Goal: Task Accomplishment & Management: Manage account settings

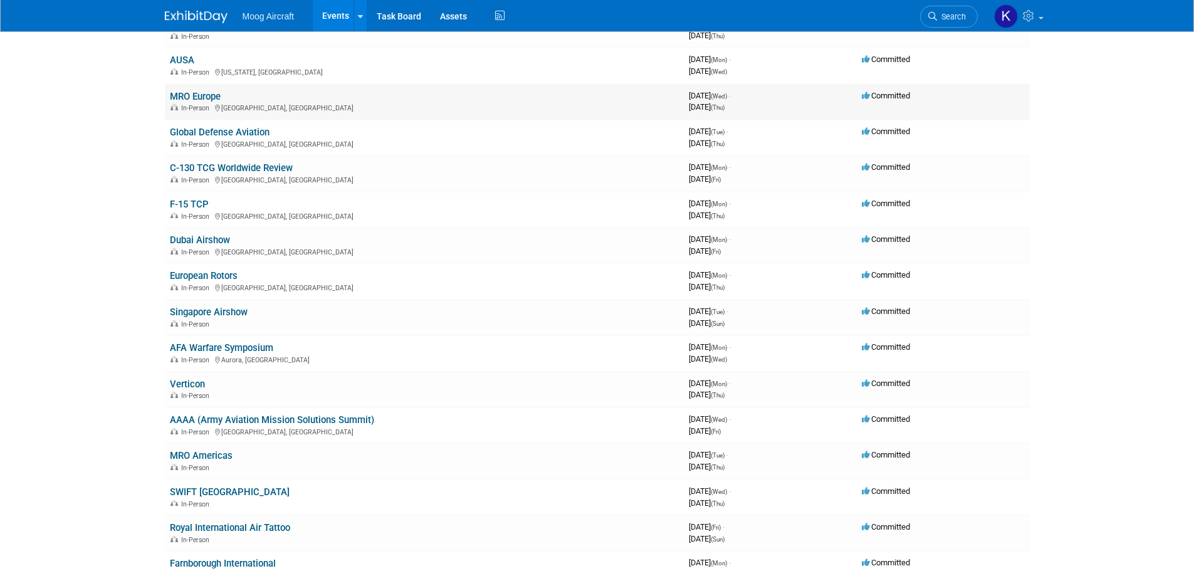
scroll to position [125, 0]
click at [187, 93] on link "MRO Europe" at bounding box center [195, 95] width 51 height 11
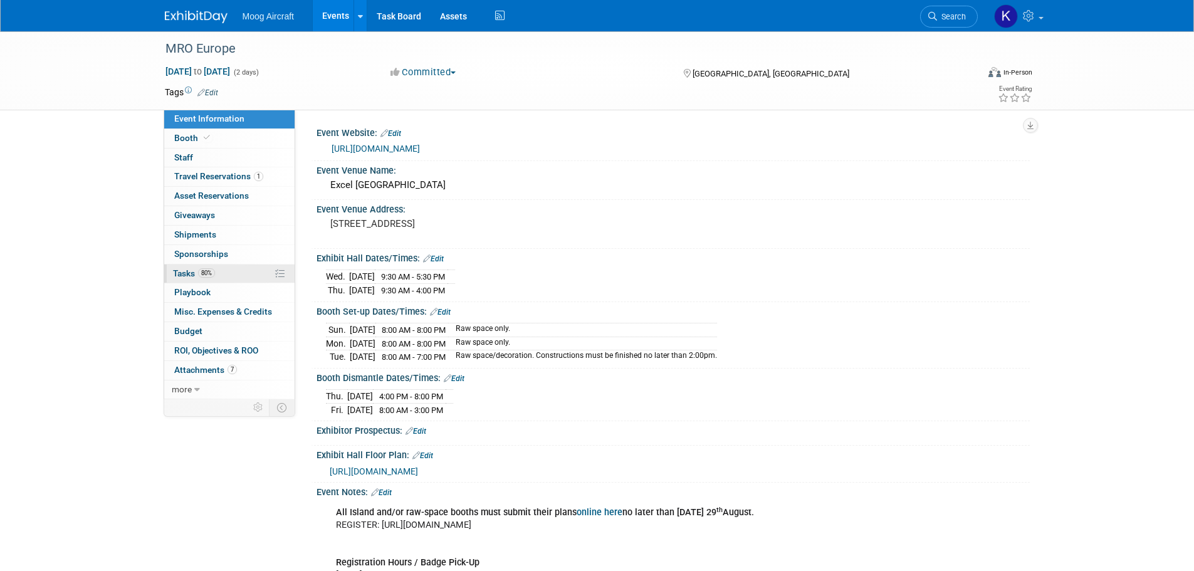
click at [186, 268] on span "Tasks 80%" at bounding box center [194, 273] width 42 height 10
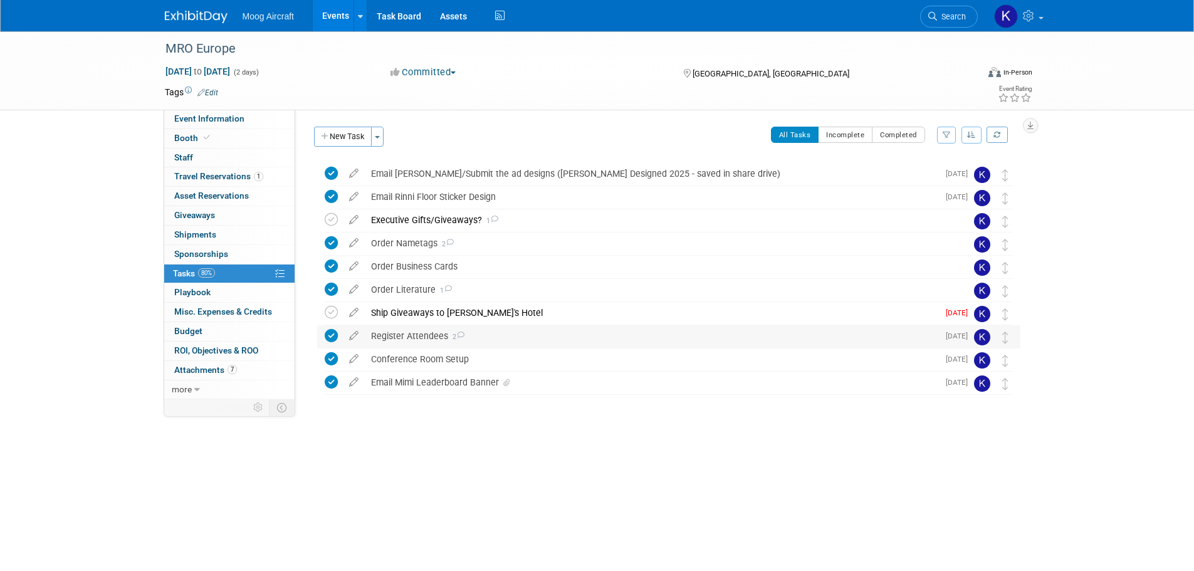
click at [431, 327] on div "Register Attendees 2" at bounding box center [652, 335] width 574 height 21
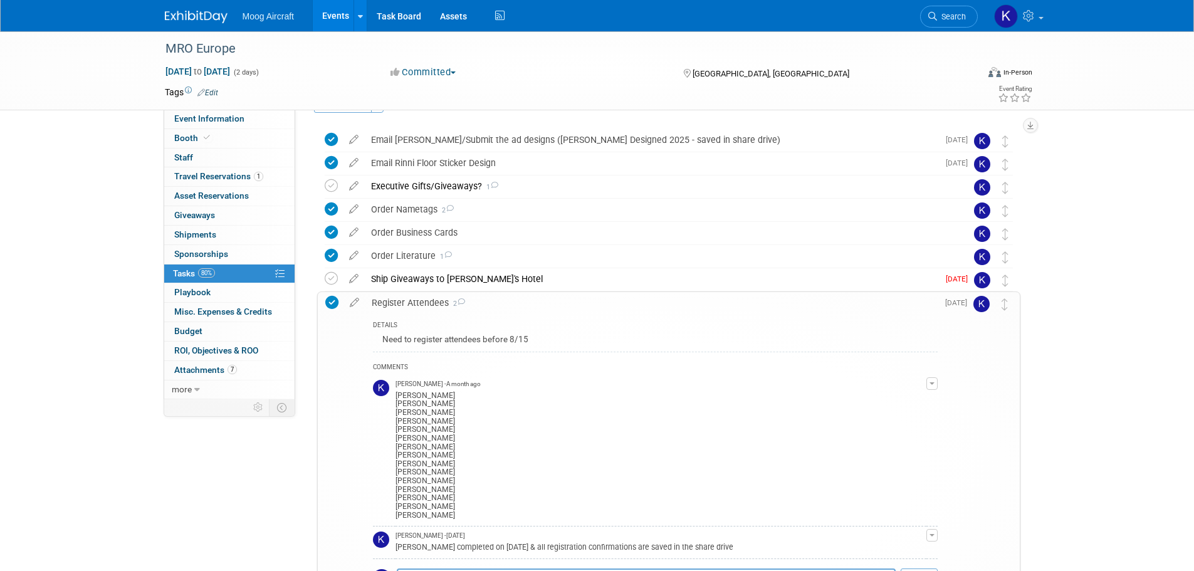
scroll to position [63, 0]
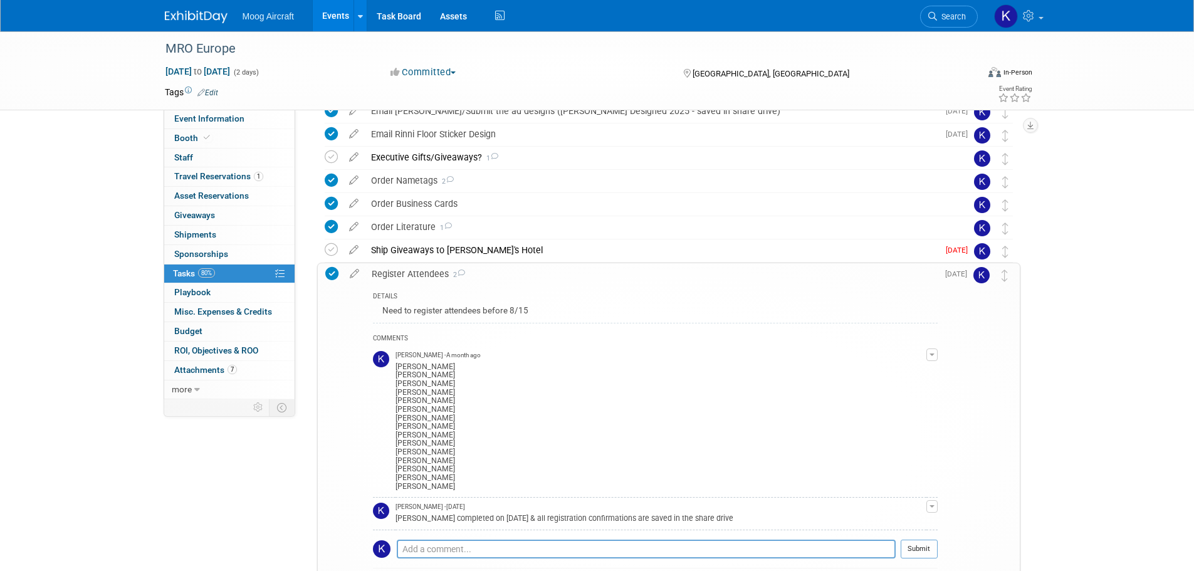
click at [424, 271] on div "Register Attendees 2" at bounding box center [651, 273] width 572 height 21
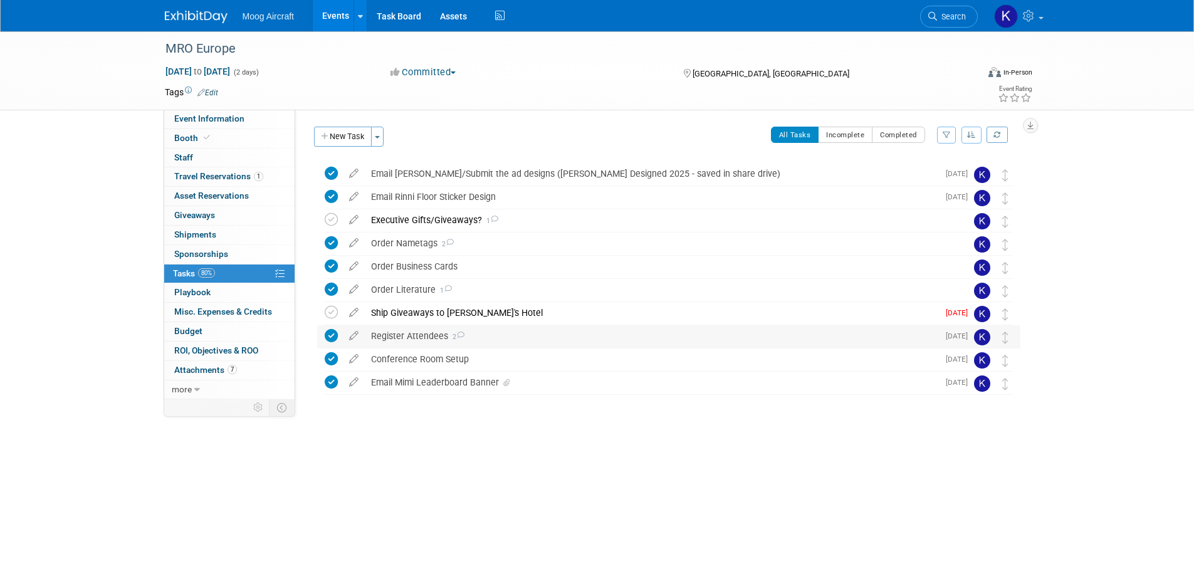
scroll to position [0, 0]
click at [278, 119] on link "Event Information" at bounding box center [229, 119] width 130 height 19
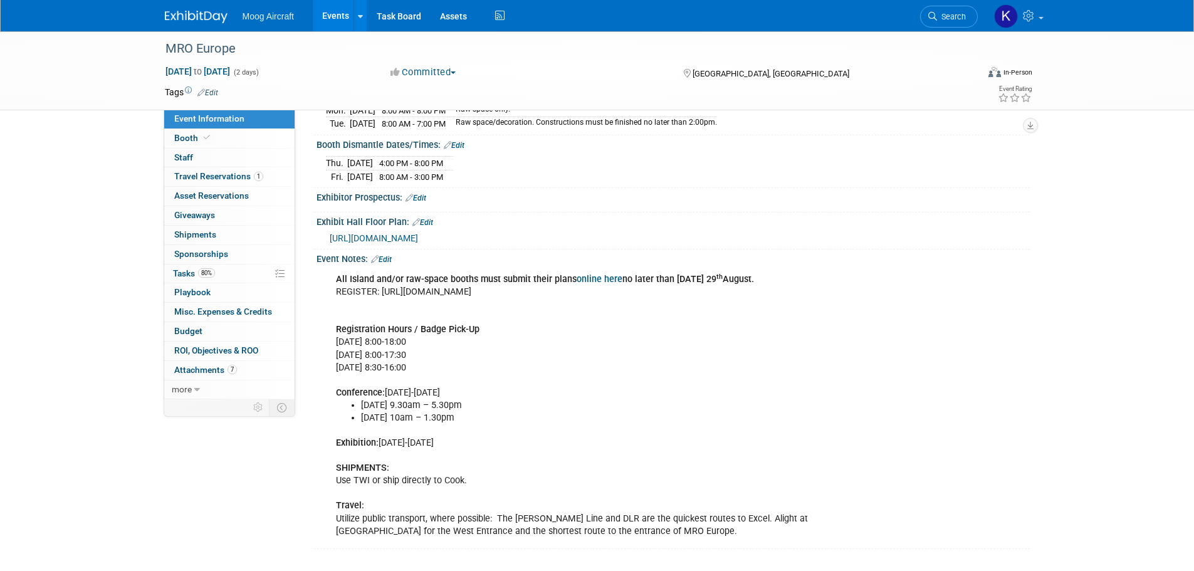
scroll to position [171, 0]
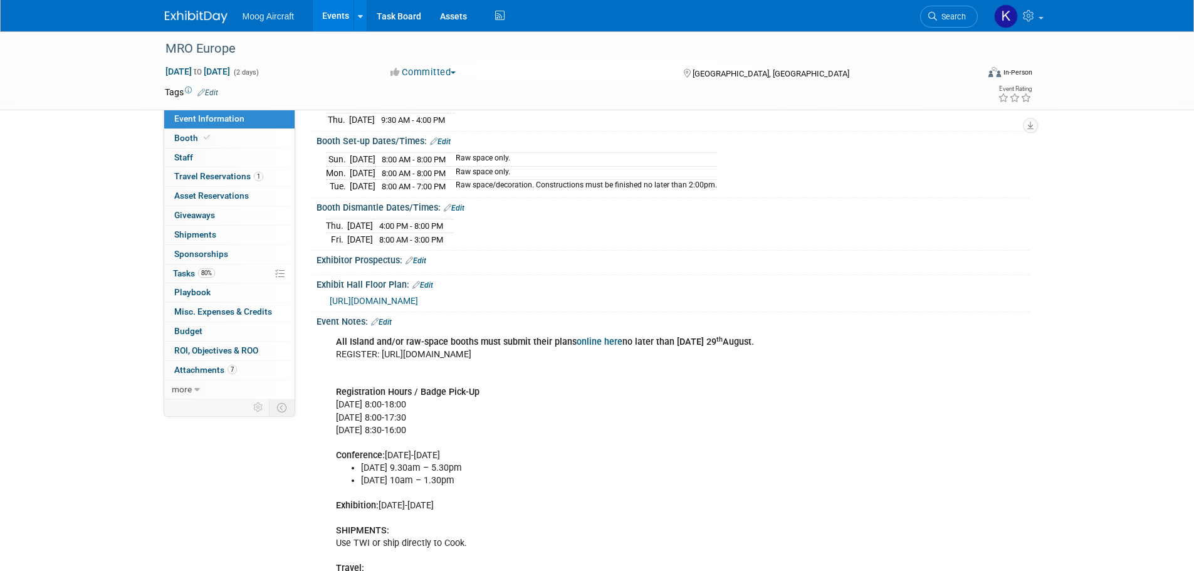
click at [418, 298] on span "https://exhibitor.mroeurope.aviationweek.com/eu25/public/eventmap.aspx?shMode=E…" at bounding box center [374, 301] width 88 height 10
click at [188, 276] on span "Tasks 80%" at bounding box center [194, 273] width 42 height 10
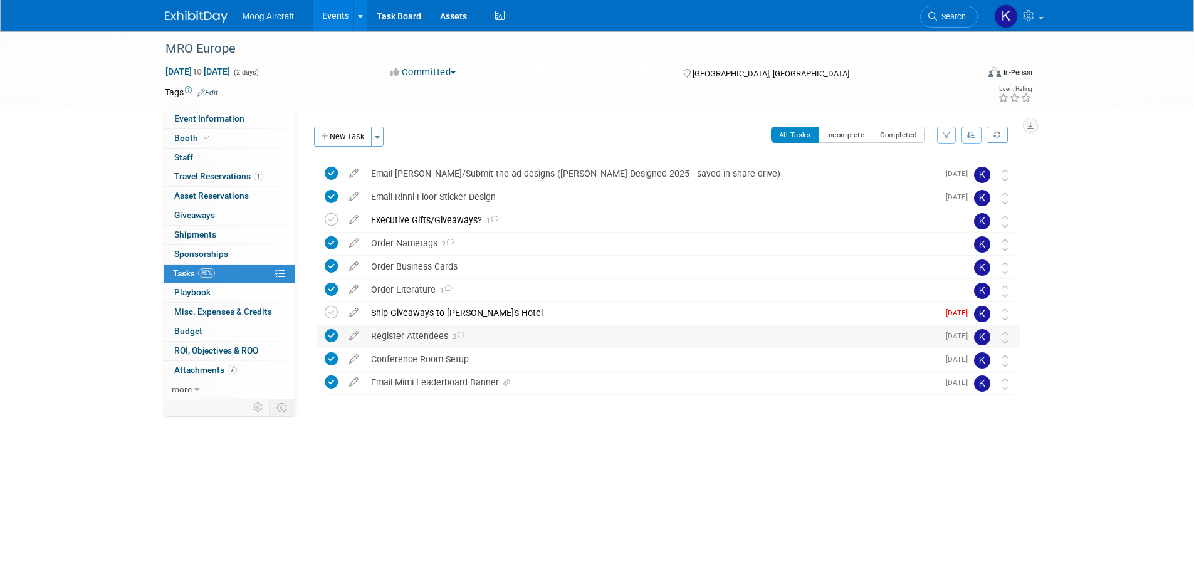
click at [410, 333] on div "Register Attendees 2" at bounding box center [652, 335] width 574 height 21
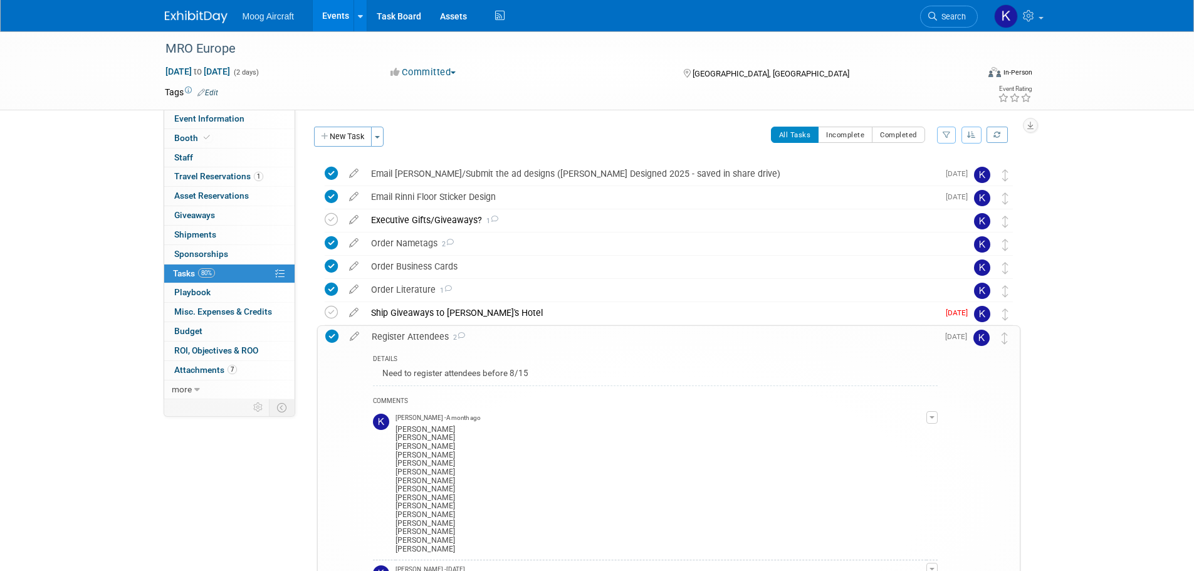
drag, startPoint x: 207, startPoint y: 13, endPoint x: 200, endPoint y: 13, distance: 6.9
click at [206, 13] on img at bounding box center [196, 17] width 63 height 13
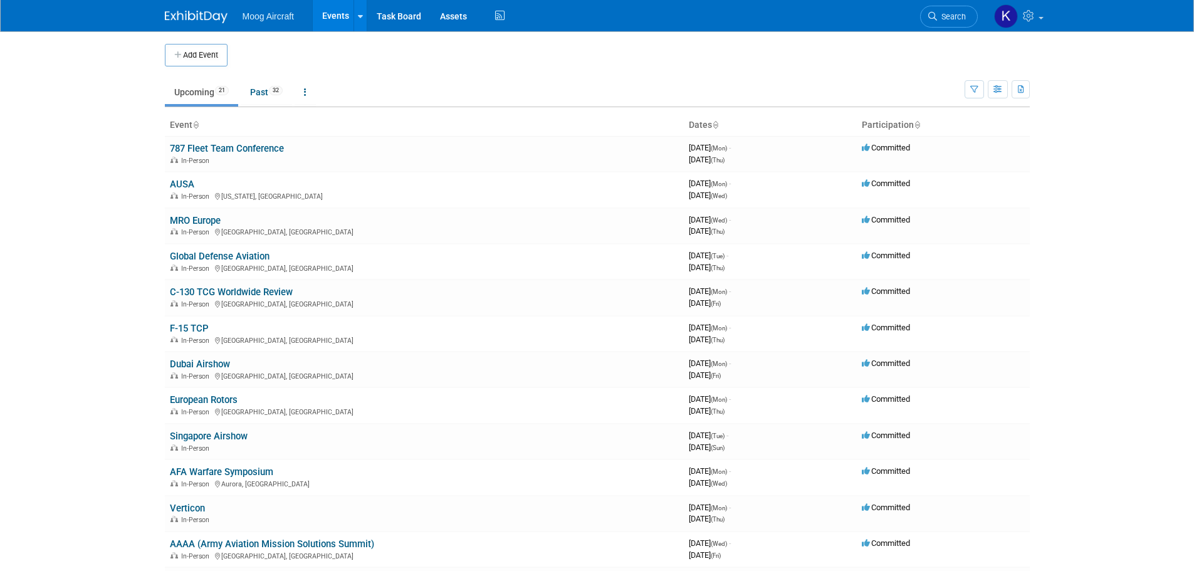
drag, startPoint x: 202, startPoint y: 224, endPoint x: 210, endPoint y: 233, distance: 11.6
click at [202, 224] on link "MRO Europe" at bounding box center [195, 220] width 51 height 11
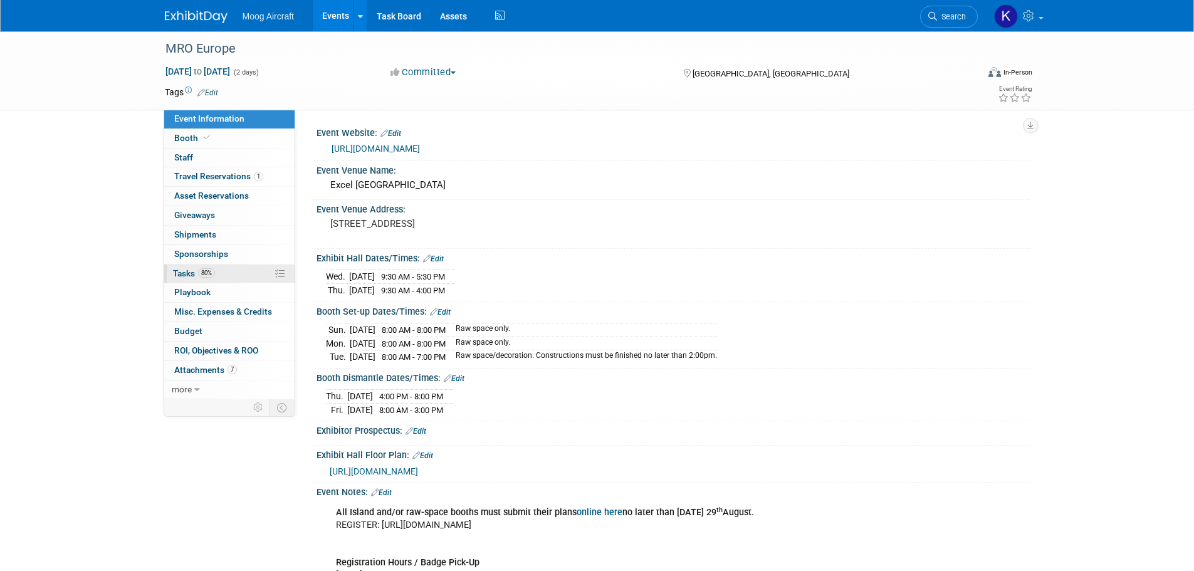
click at [189, 273] on span "Tasks 80%" at bounding box center [194, 273] width 42 height 10
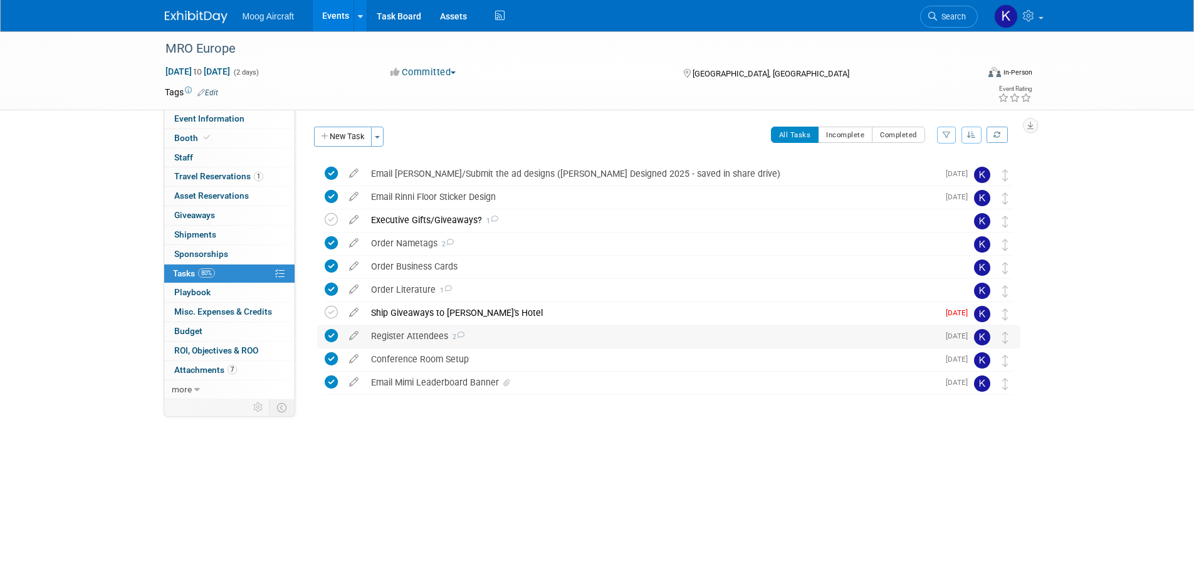
click at [417, 337] on div "Register Attendees 2" at bounding box center [652, 335] width 574 height 21
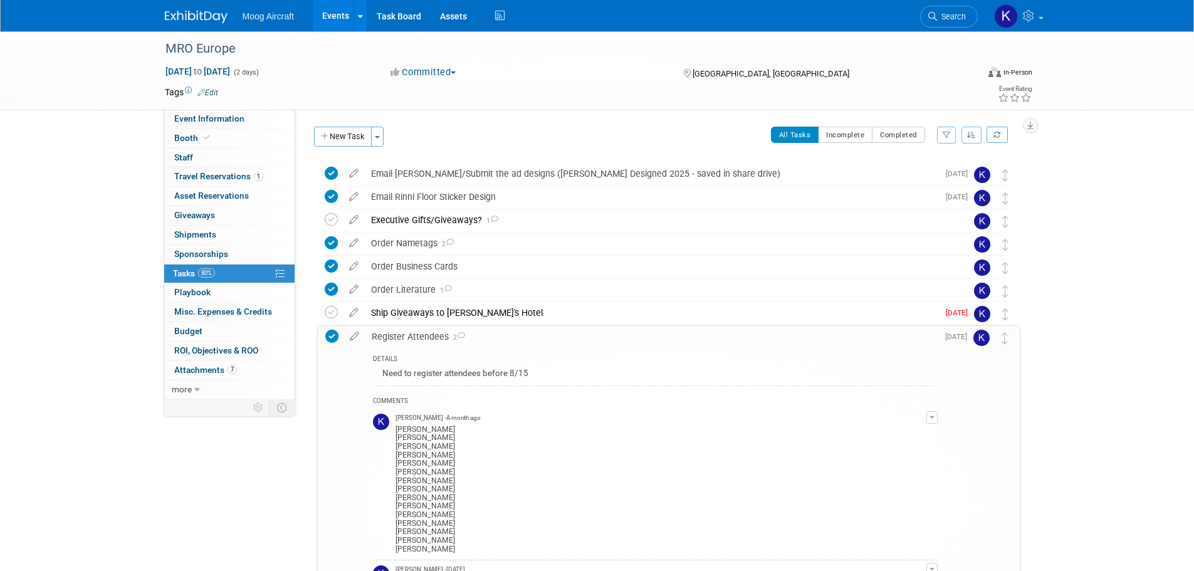
scroll to position [63, 0]
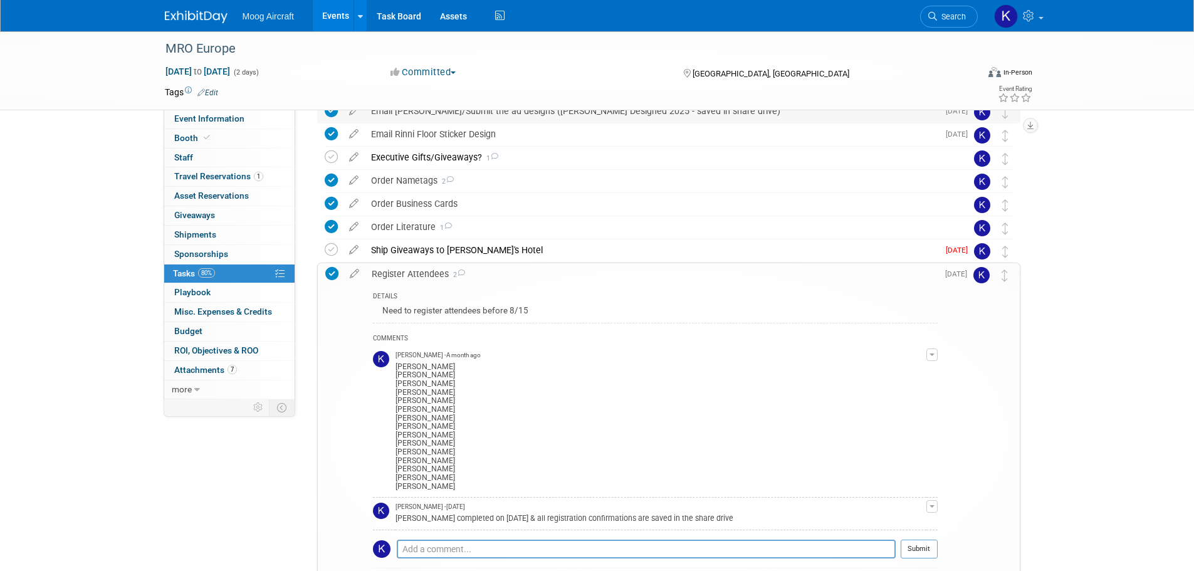
drag, startPoint x: 412, startPoint y: 270, endPoint x: 379, endPoint y: 178, distance: 98.0
click at [412, 270] on div "Register Attendees 2" at bounding box center [651, 273] width 572 height 21
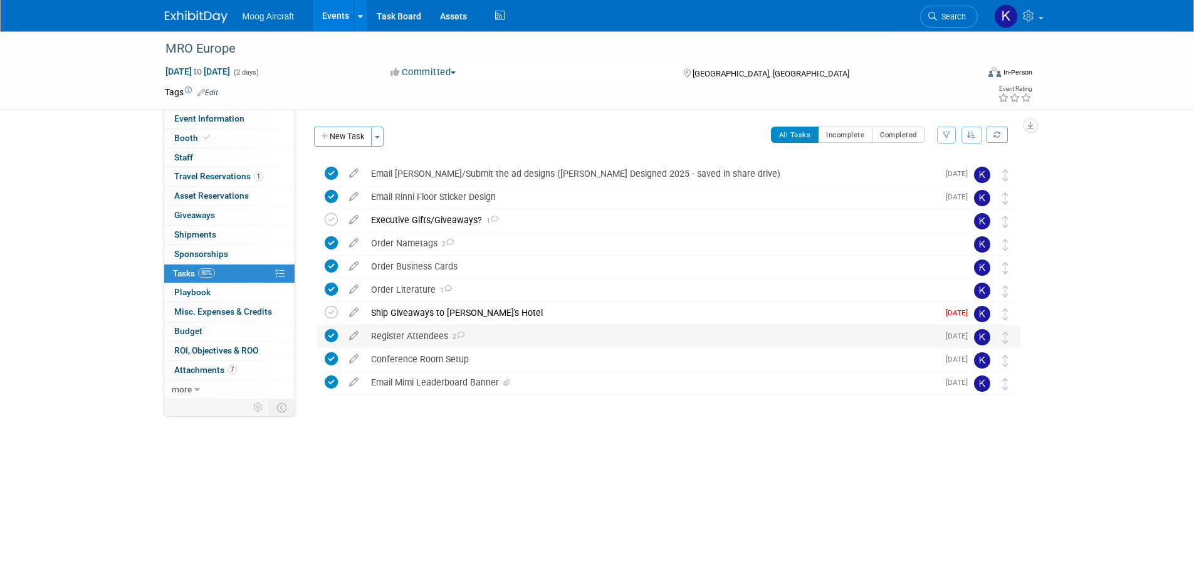
click at [405, 342] on div "Register Attendees 2" at bounding box center [652, 335] width 574 height 21
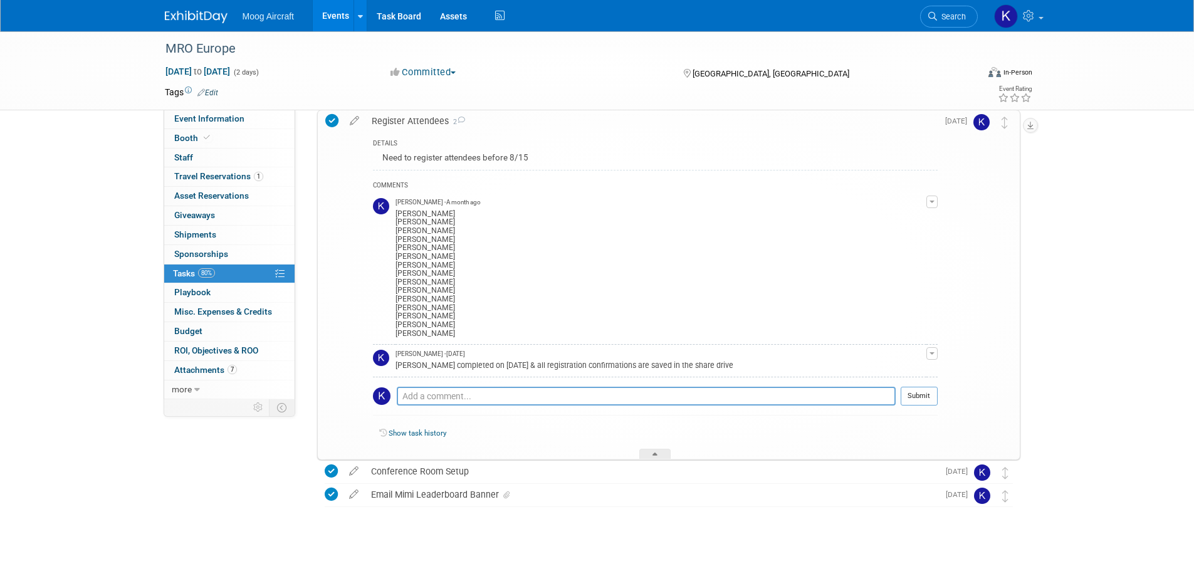
scroll to position [228, 0]
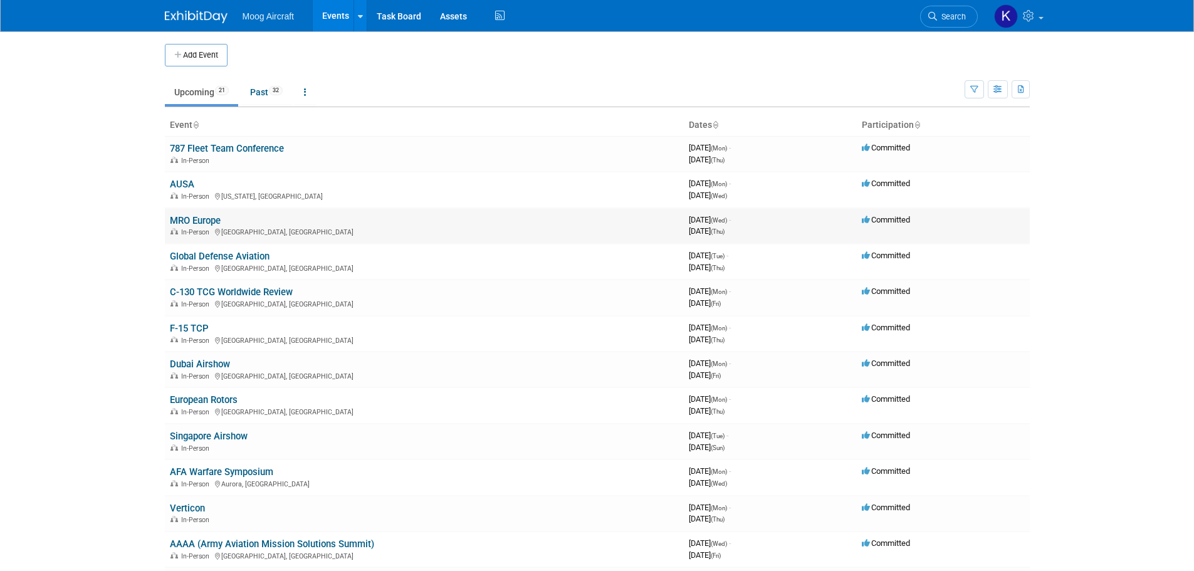
click at [197, 224] on link "MRO Europe" at bounding box center [195, 220] width 51 height 11
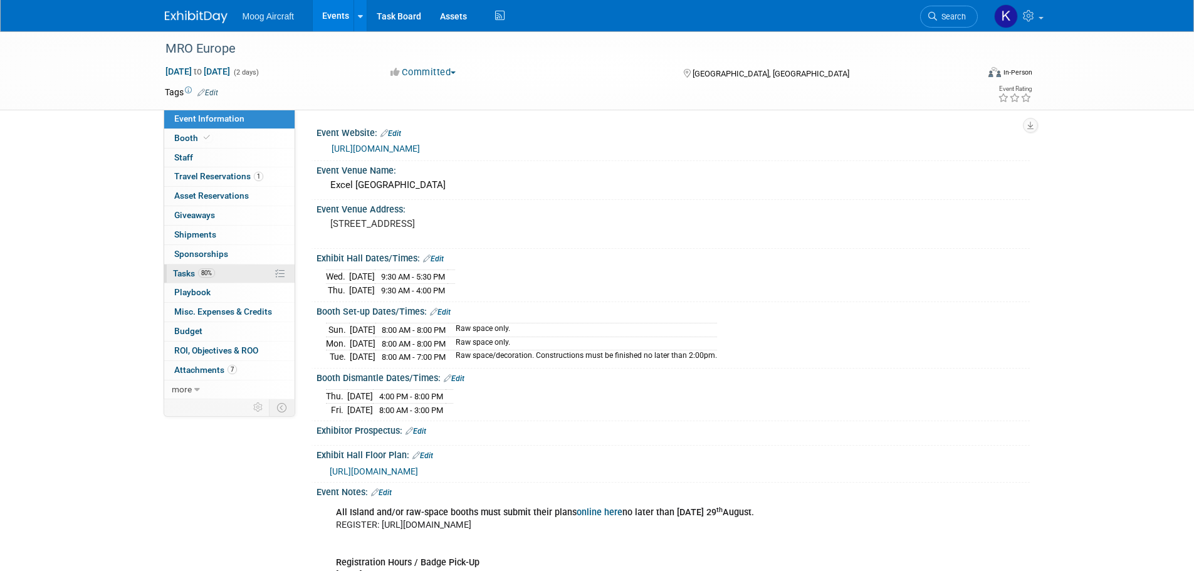
click at [184, 278] on span "Tasks 80%" at bounding box center [194, 273] width 42 height 10
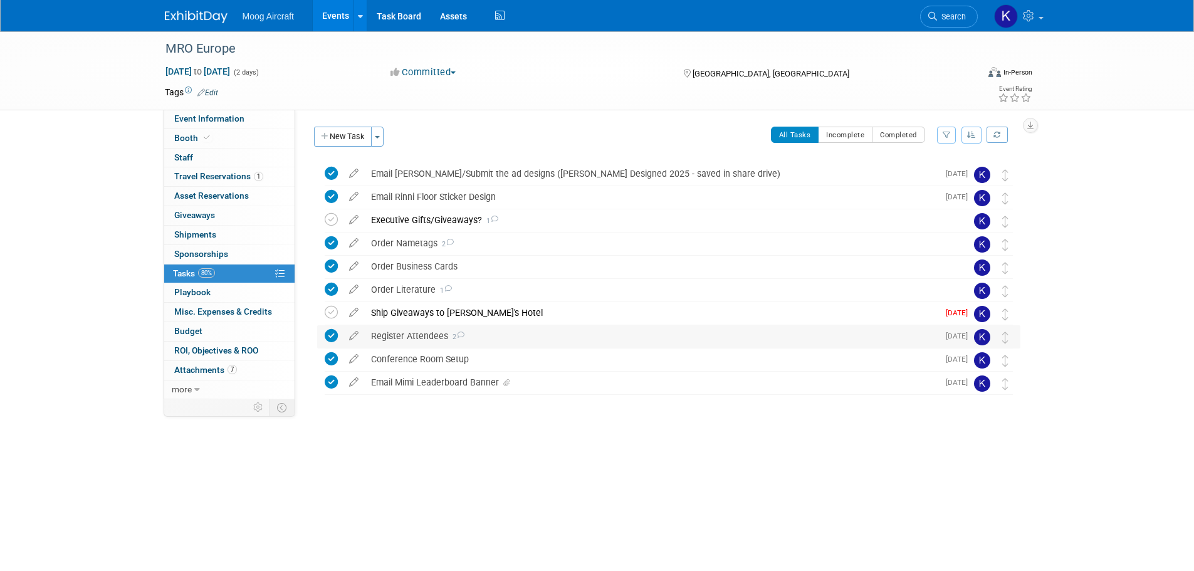
click at [421, 339] on div "Register Attendees 2" at bounding box center [652, 335] width 574 height 21
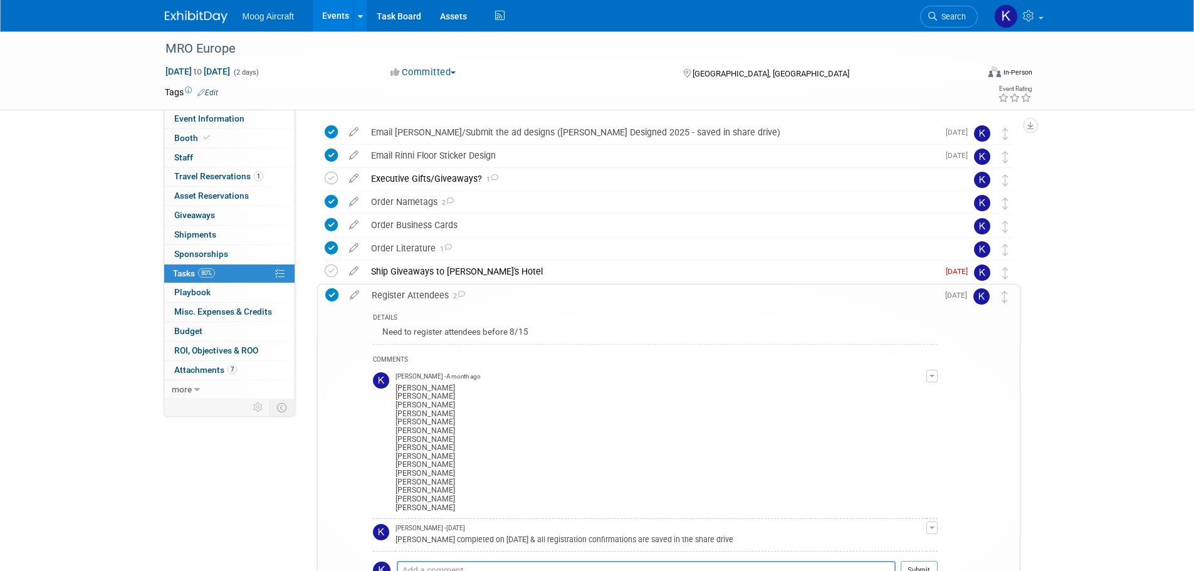
scroll to position [63, 0]
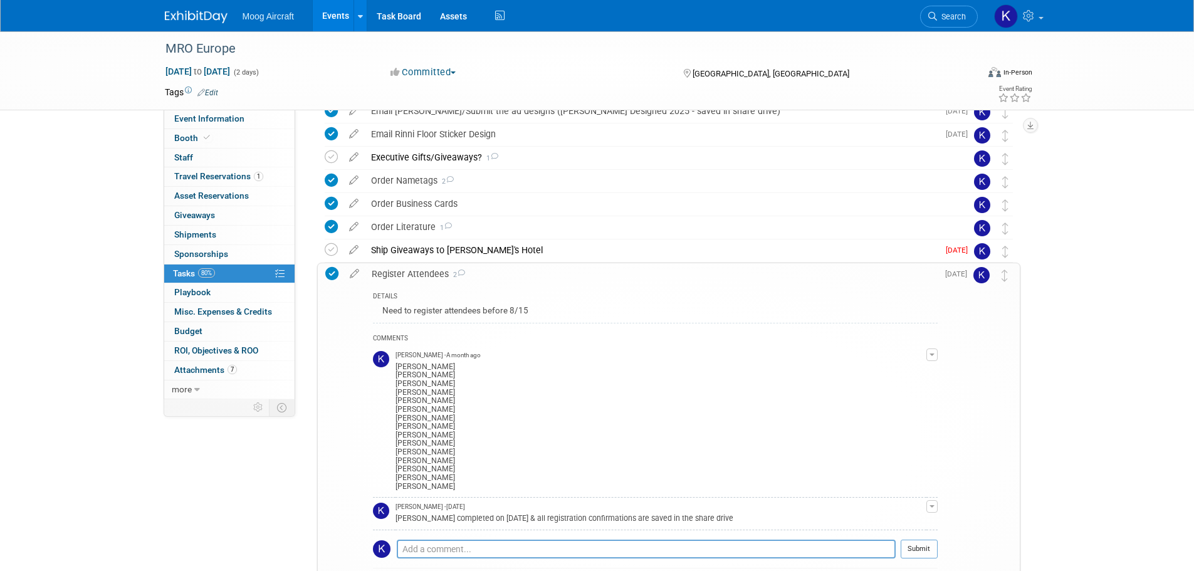
click at [1075, 272] on div "MRO Europe Oct 15, 2025 to Oct 16, 2025 (2 days) Oct 15, 2025 to Oct 16, 2025 C…" at bounding box center [597, 353] width 1194 height 768
